Goal: Information Seeking & Learning: Find specific fact

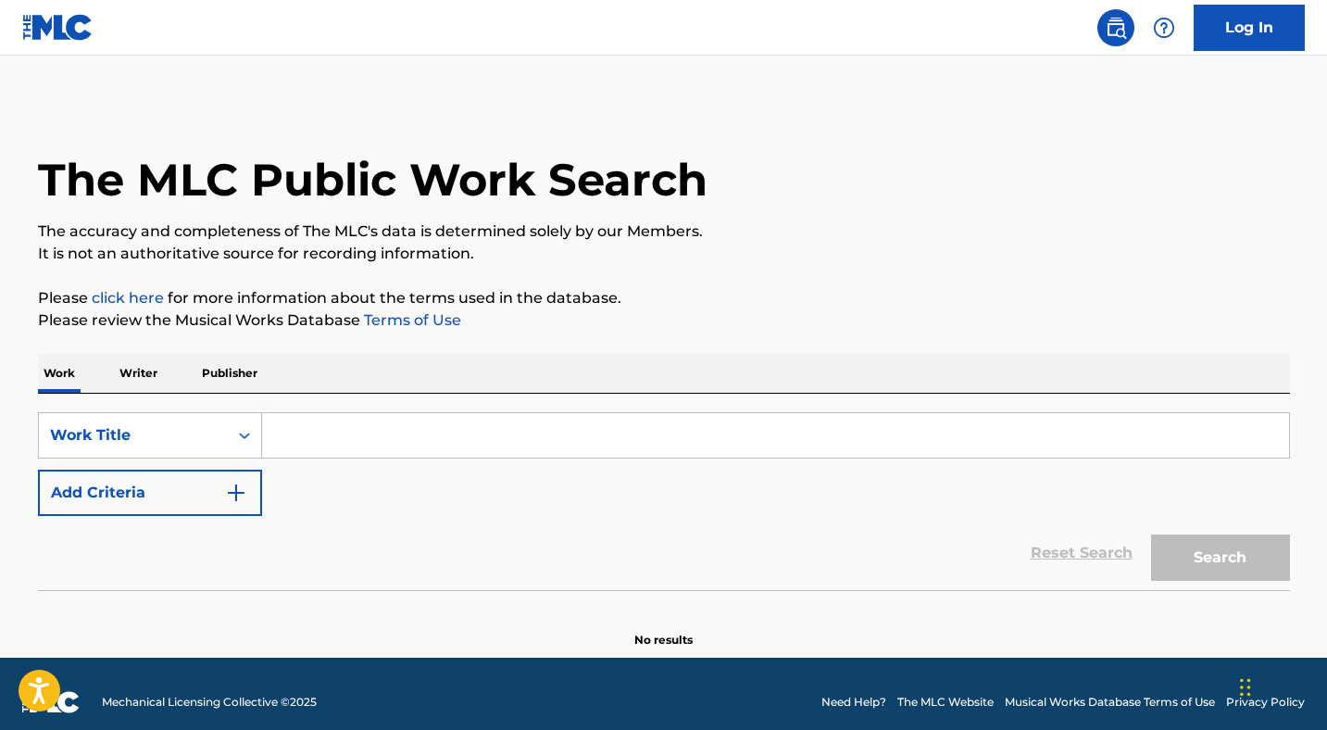
click at [340, 425] on input "Search Form" at bounding box center [775, 435] width 1027 height 44
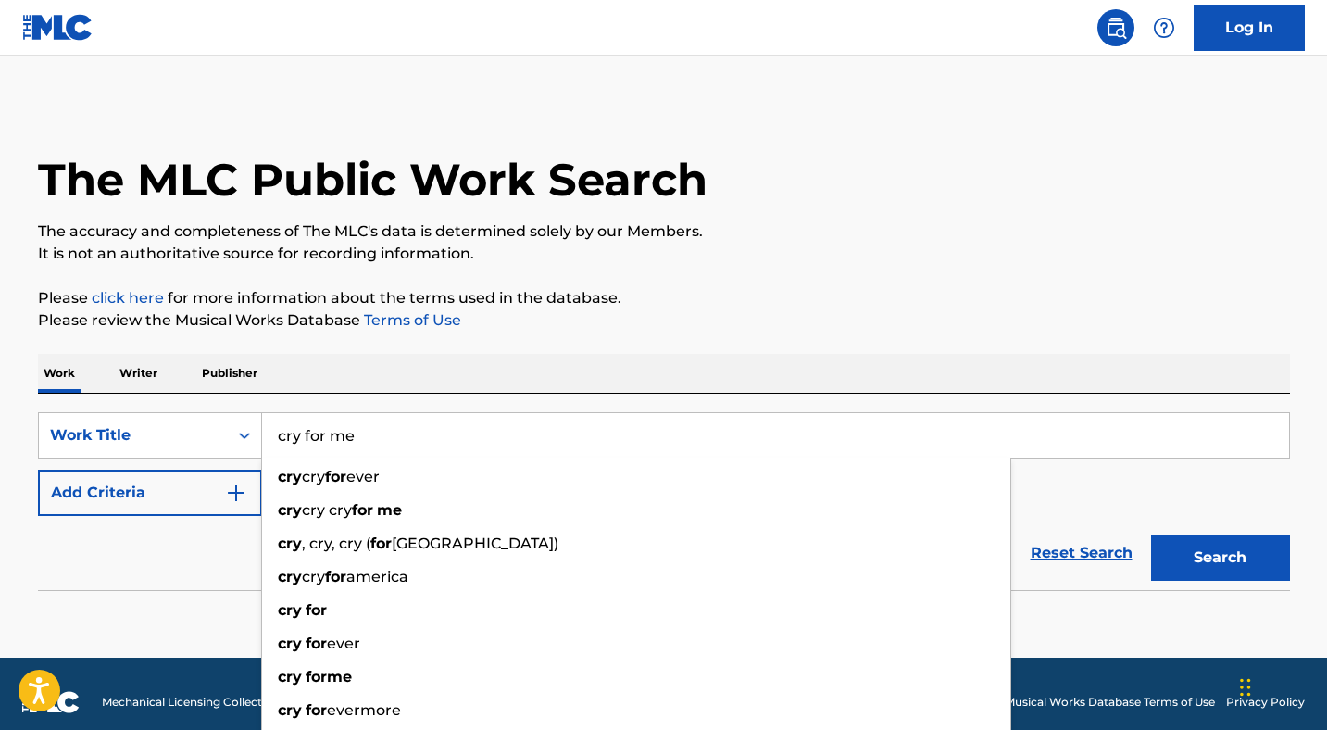
type input "cry for me"
click at [1151, 534] on button "Search" at bounding box center [1220, 557] width 139 height 46
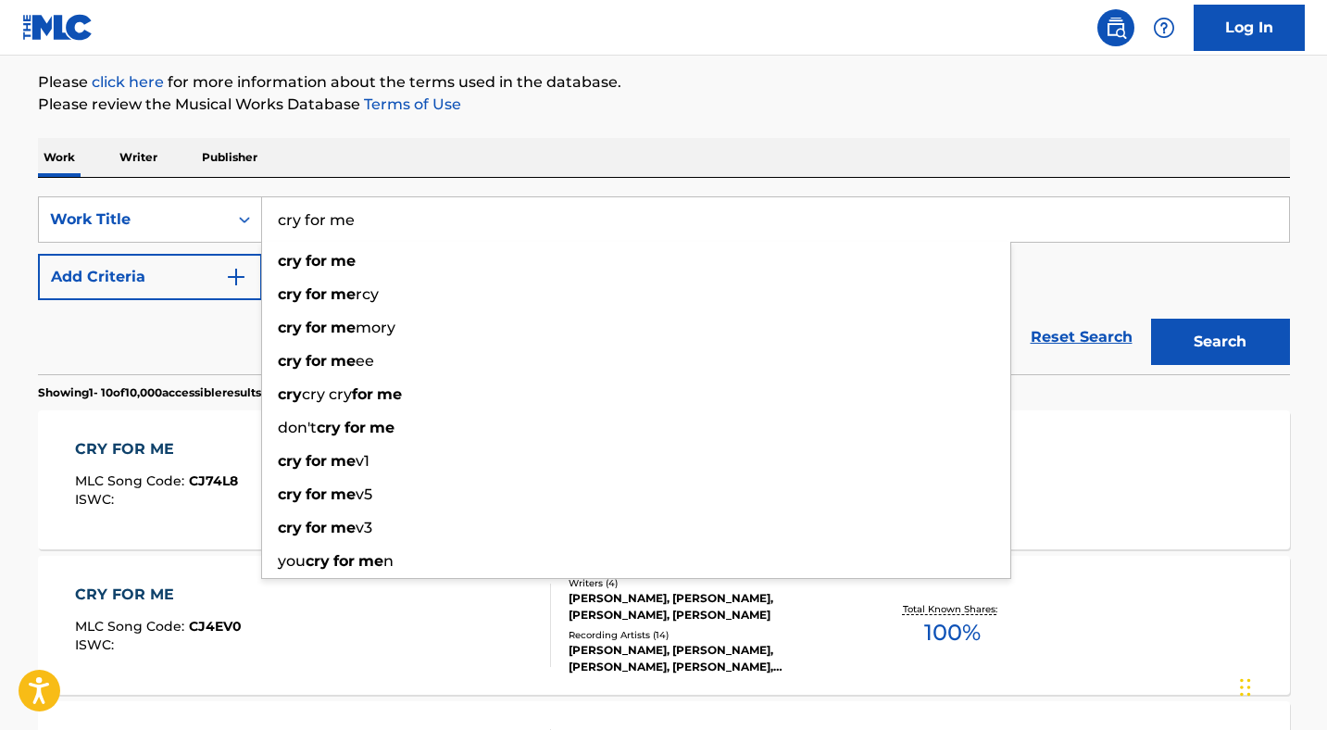
scroll to position [221, 0]
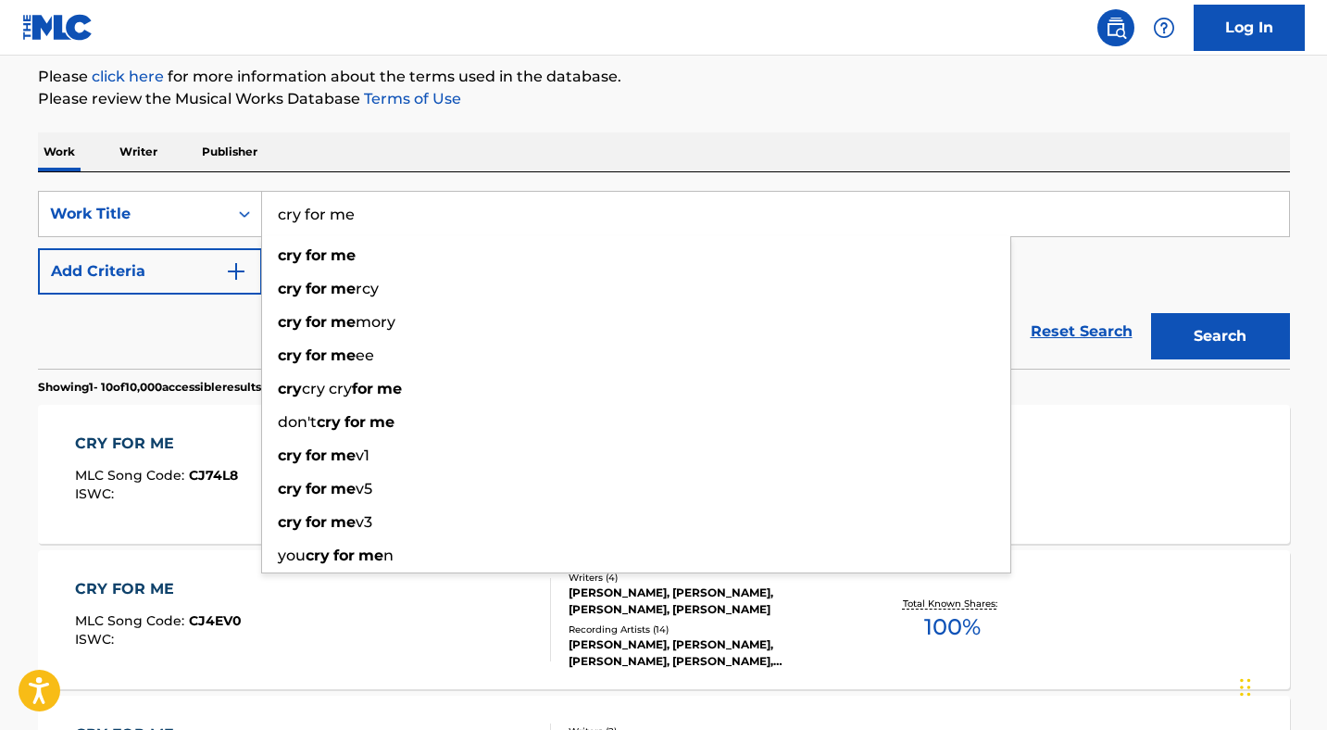
click at [170, 335] on div "Reset Search Search" at bounding box center [664, 332] width 1252 height 74
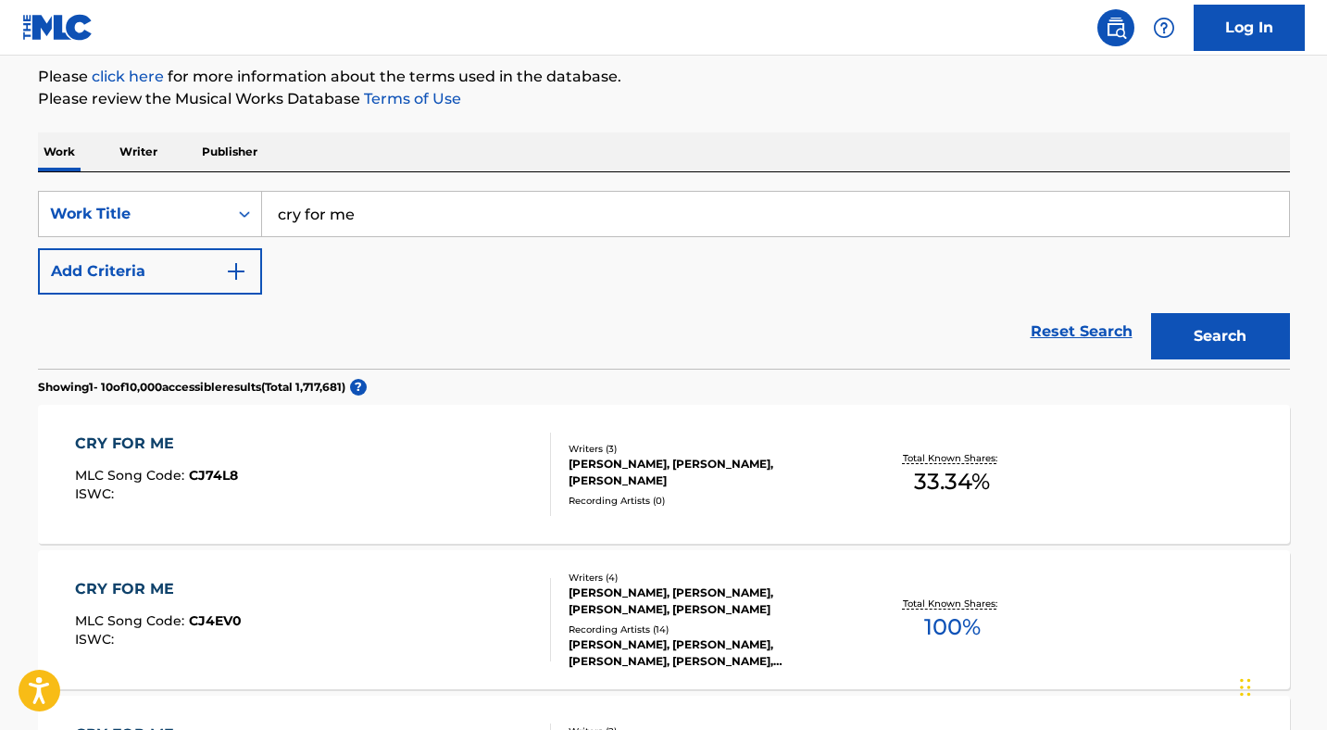
click at [178, 270] on button "Add Criteria" at bounding box center [150, 271] width 224 height 46
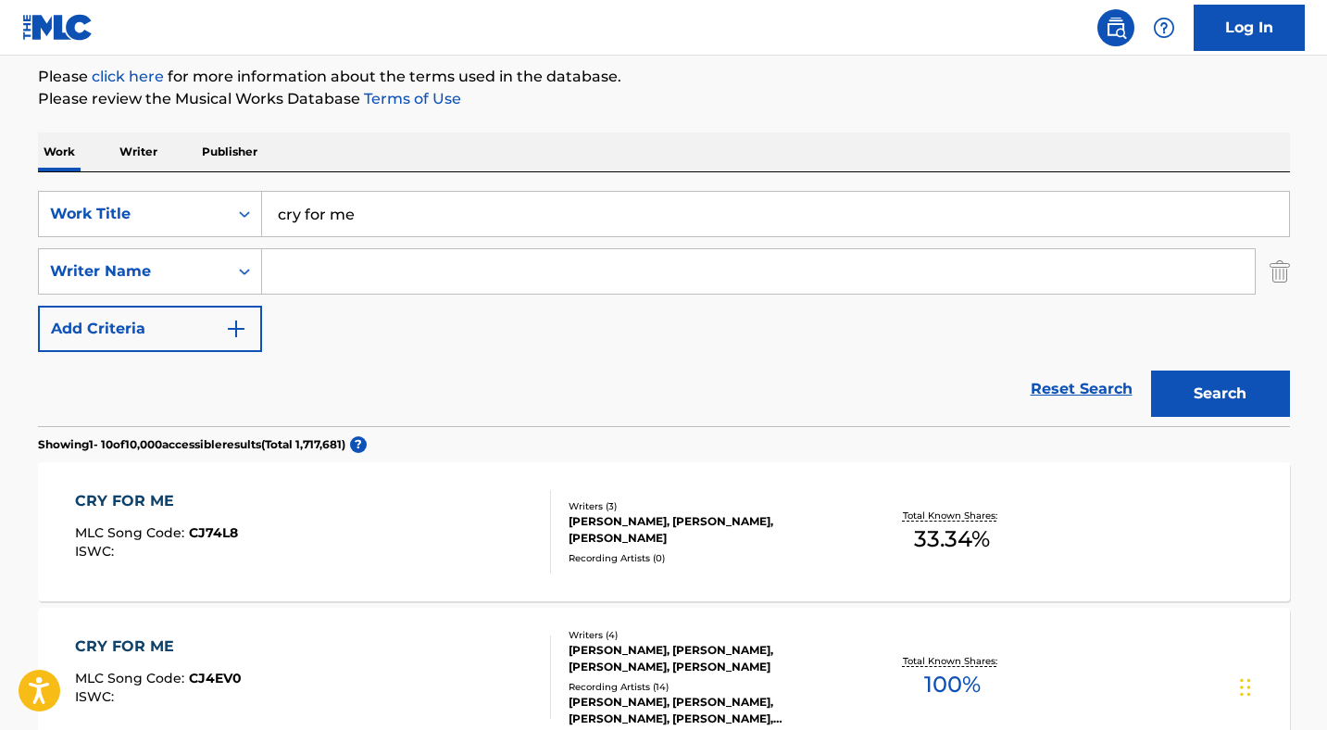
click at [354, 272] on input "Search Form" at bounding box center [758, 271] width 993 height 44
paste input "[PERSON_NAME]"
type input "[PERSON_NAME]"
click at [1151, 370] on button "Search" at bounding box center [1220, 393] width 139 height 46
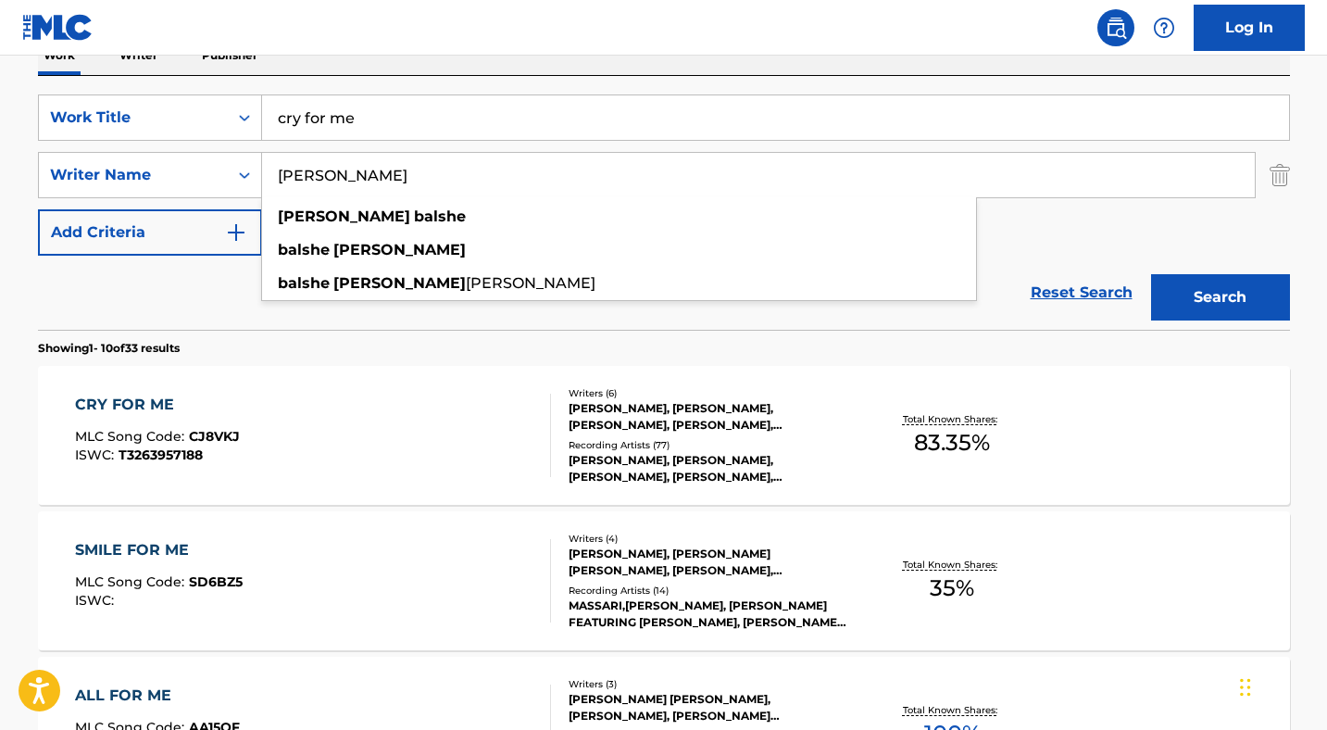
scroll to position [330, 0]
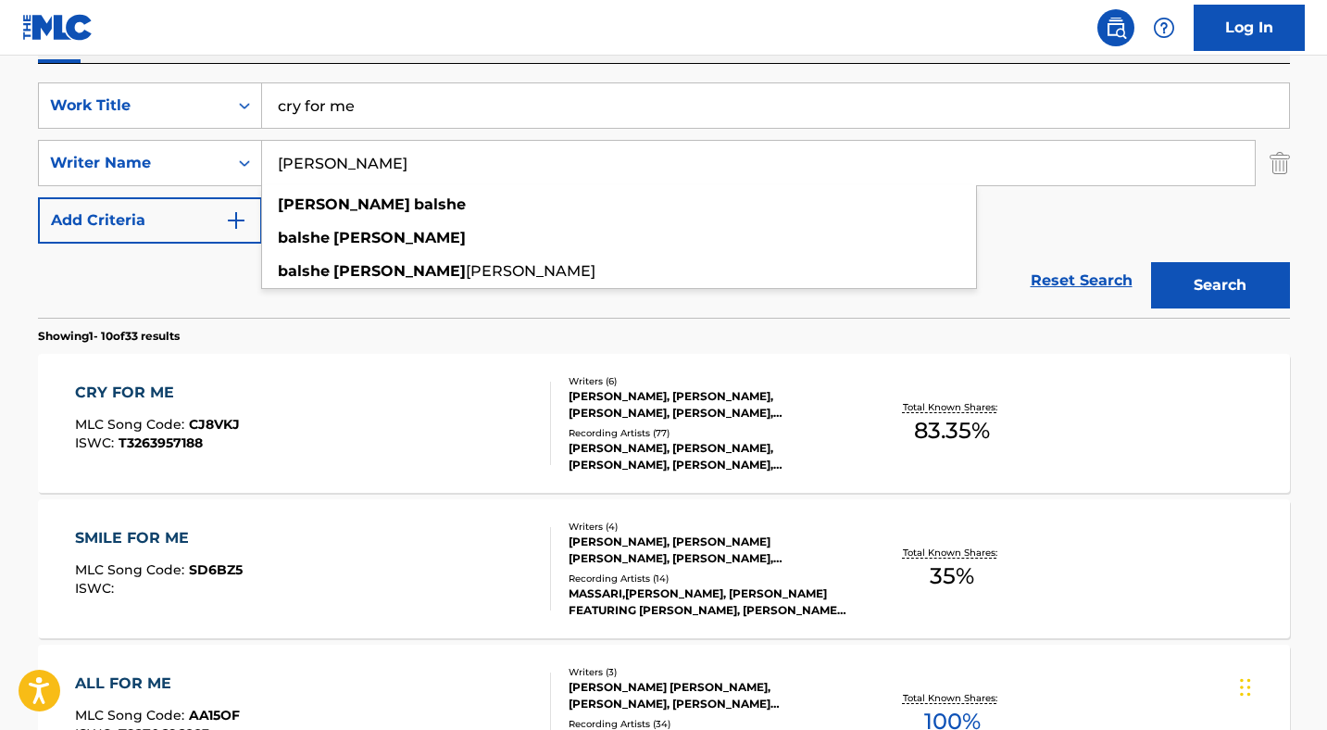
click at [671, 406] on div "[PERSON_NAME], [PERSON_NAME], [PERSON_NAME], [PERSON_NAME], [PERSON_NAME] [PERS…" at bounding box center [709, 404] width 280 height 33
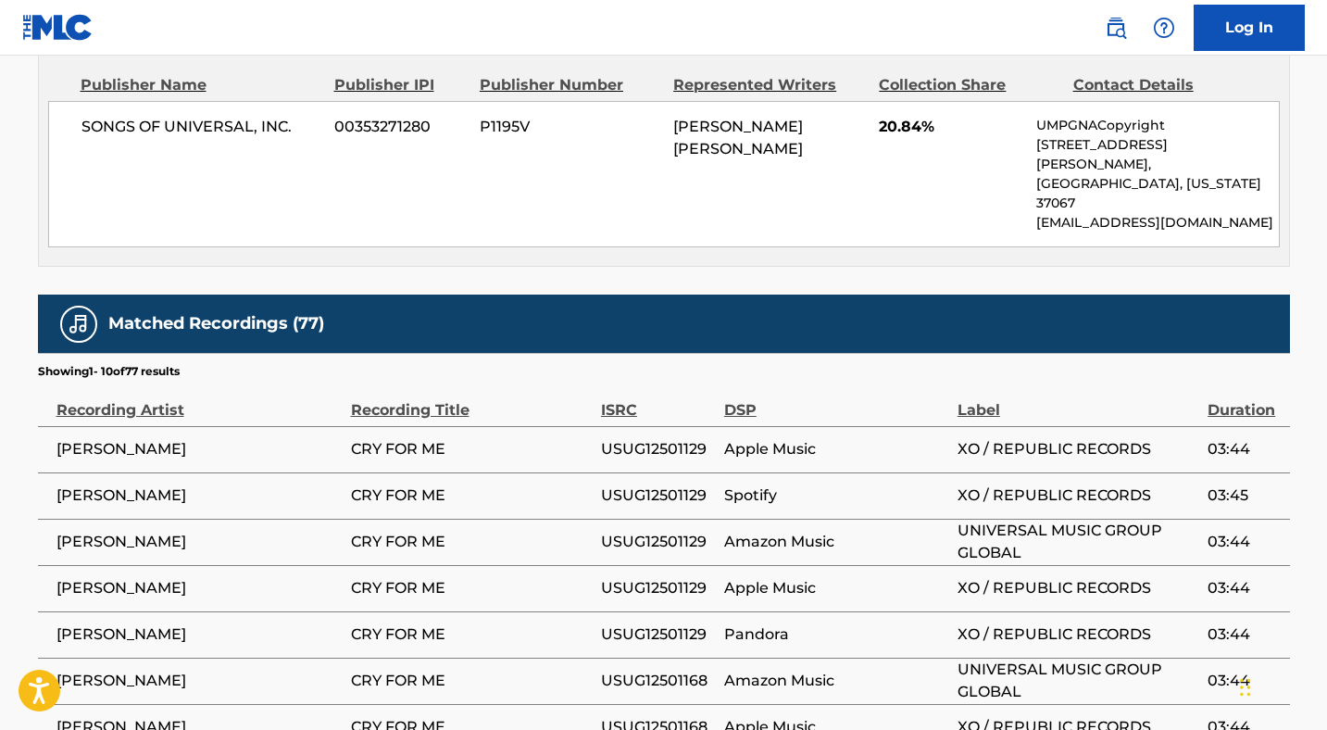
scroll to position [2918, 0]
